Goal: Task Accomplishment & Management: Manage account settings

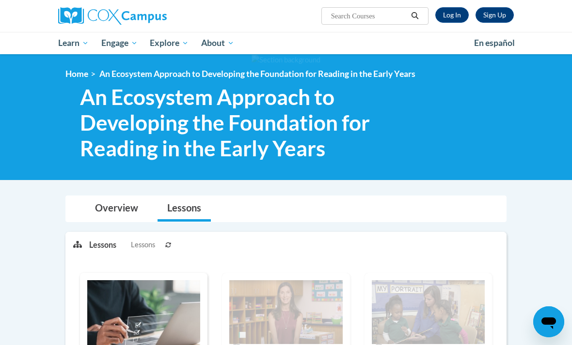
click at [450, 19] on link "Log In" at bounding box center [451, 15] width 33 height 16
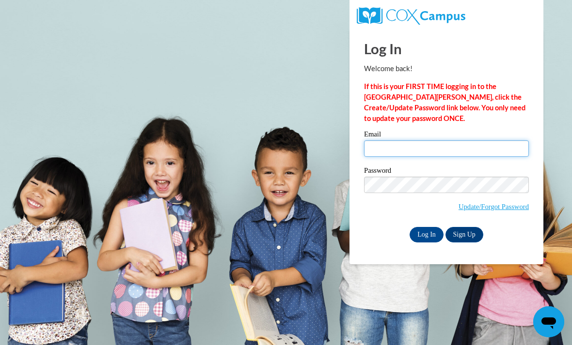
click at [452, 147] on input "Email" at bounding box center [446, 149] width 165 height 16
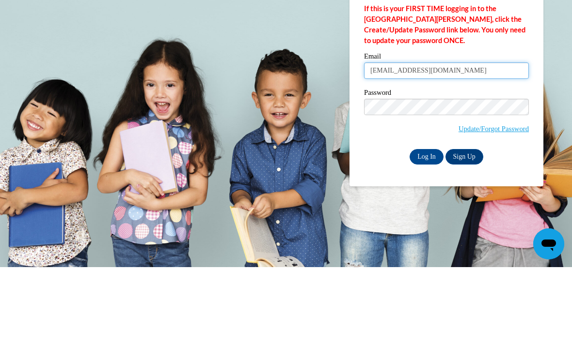
type input "[EMAIL_ADDRESS][DOMAIN_NAME]"
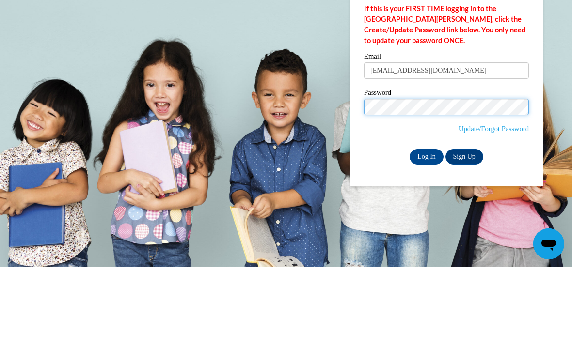
click at [426, 227] on input "Log In" at bounding box center [426, 235] width 34 height 16
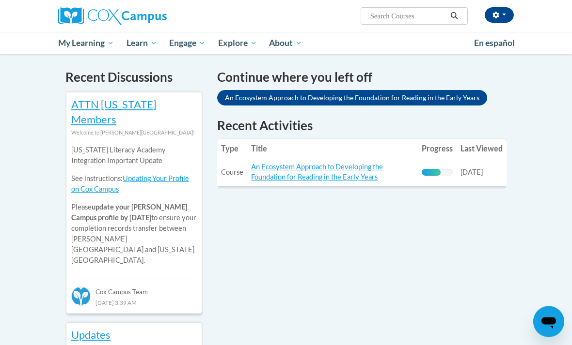
scroll to position [297, 0]
click at [339, 167] on link "An Ecosystem Approach to Developing the Foundation for Reading in the Early Yea…" at bounding box center [317, 172] width 132 height 18
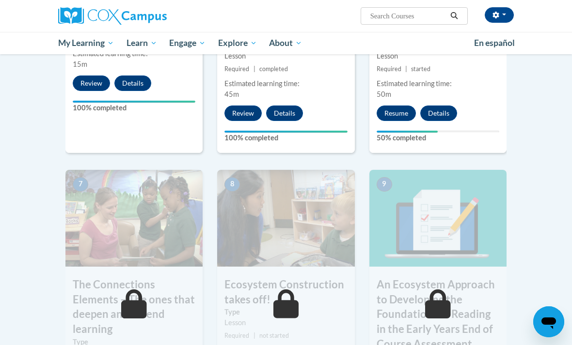
scroll to position [698, 0]
click at [401, 112] on button "Resume" at bounding box center [395, 114] width 39 height 16
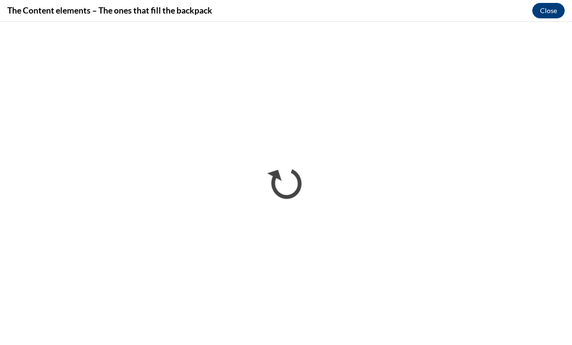
scroll to position [849, 0]
